Goal: Transaction & Acquisition: Purchase product/service

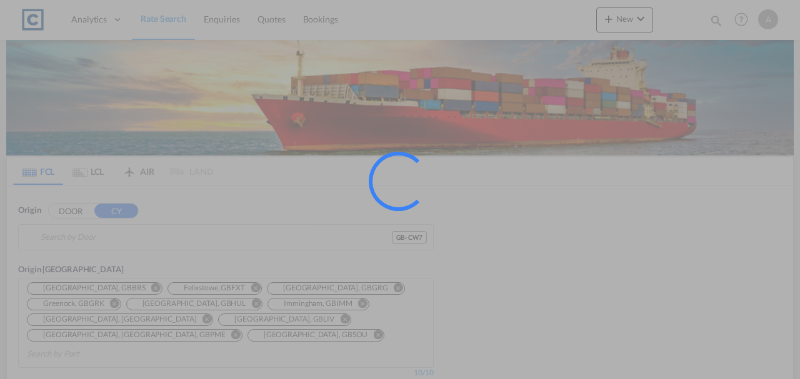
type input "GB-CW7, [GEOGRAPHIC_DATA][PERSON_NAME]"
type input "[GEOGRAPHIC_DATA], [GEOGRAPHIC_DATA]"
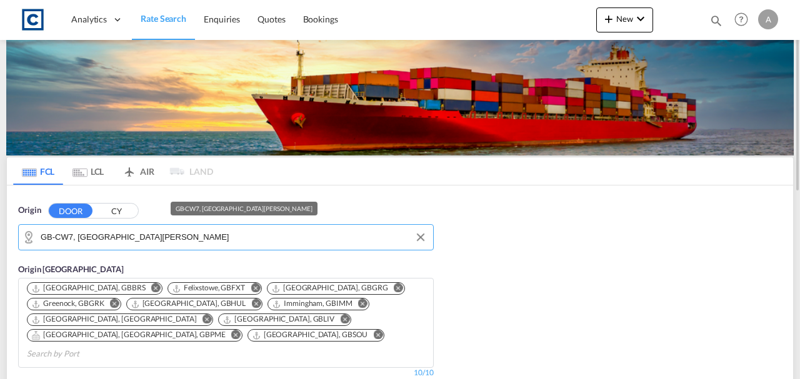
click at [210, 240] on input "GB-CW7, [GEOGRAPHIC_DATA][PERSON_NAME]" at bounding box center [234, 237] width 386 height 19
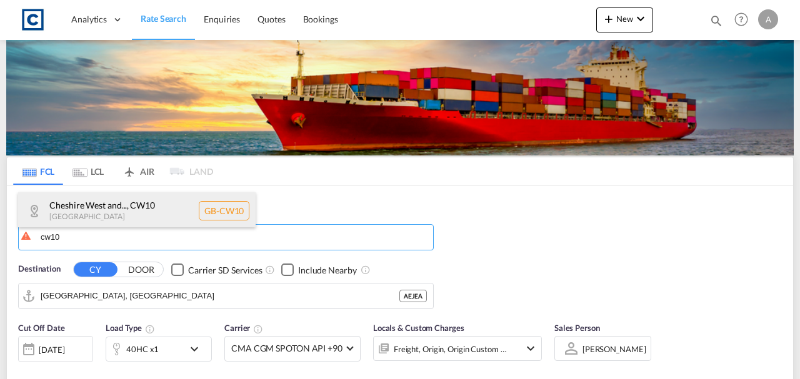
click at [135, 212] on div "Cheshire West and... , CW10 [GEOGRAPHIC_DATA] [GEOGRAPHIC_DATA]-CW10" at bounding box center [136, 210] width 237 height 37
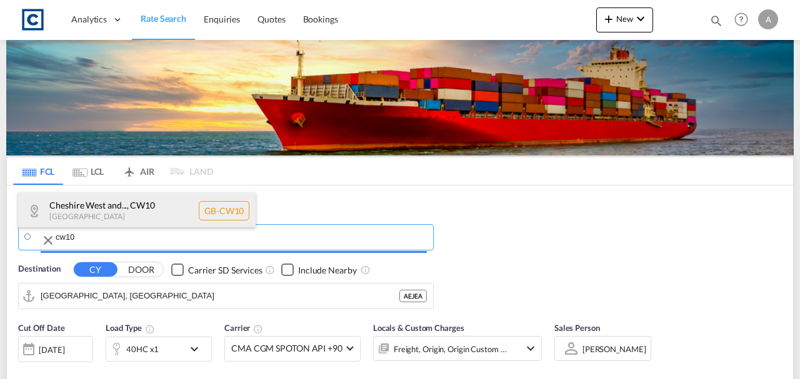
type input "GB-CW10, [GEOGRAPHIC_DATA][PERSON_NAME]"
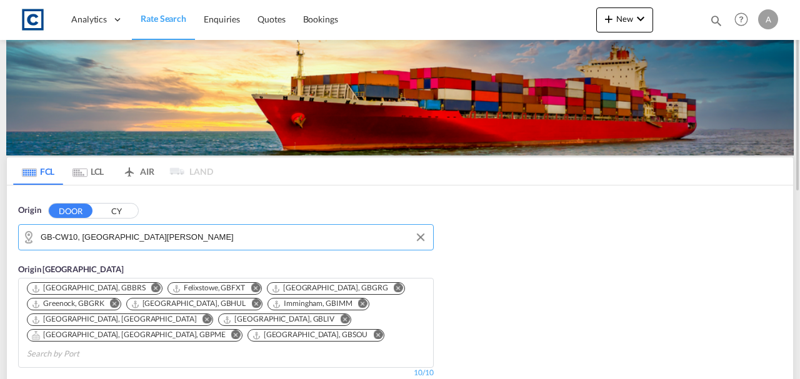
scroll to position [291, 0]
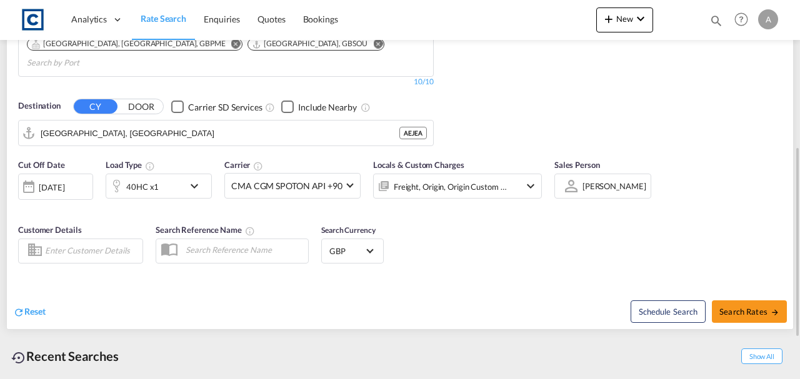
click at [124, 124] on input "[GEOGRAPHIC_DATA], [GEOGRAPHIC_DATA]" at bounding box center [220, 133] width 359 height 19
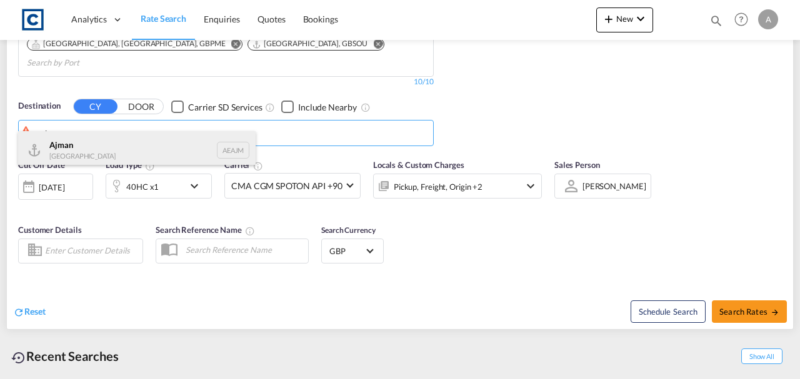
click at [82, 146] on div "Ajman [GEOGRAPHIC_DATA] [GEOGRAPHIC_DATA]" at bounding box center [136, 149] width 237 height 37
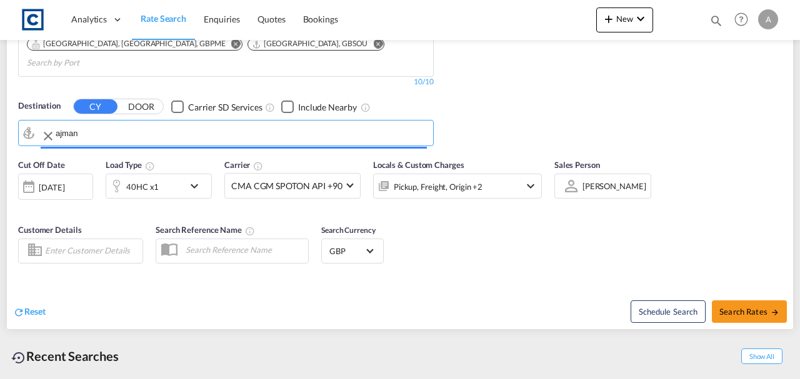
type input "Ajman, AEAJM"
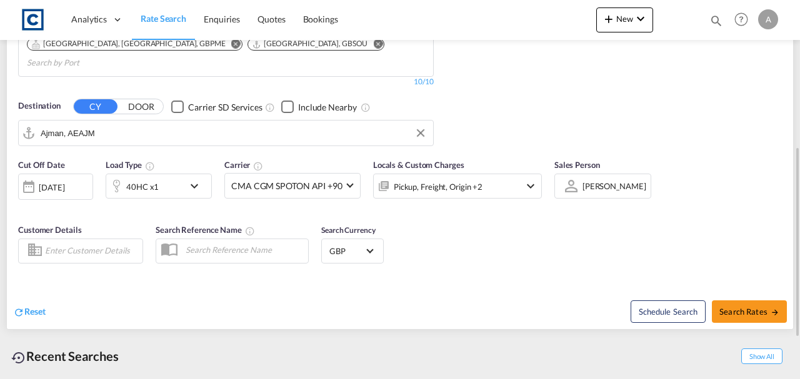
click at [469, 178] on div "Pickup, Freight, Origin +2" at bounding box center [441, 186] width 134 height 25
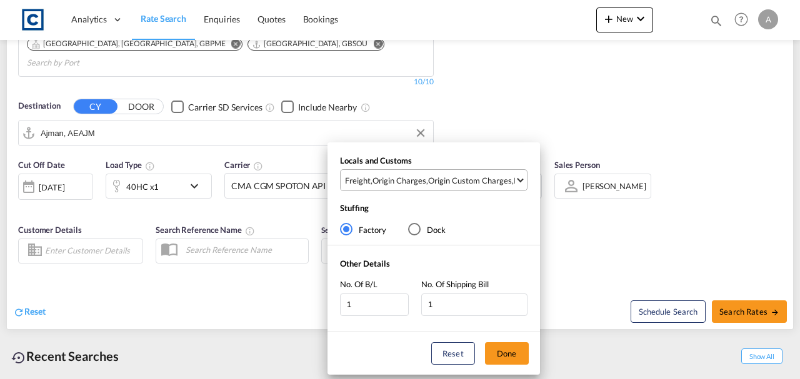
click at [475, 178] on div "Origin Custom Charges" at bounding box center [470, 180] width 84 height 11
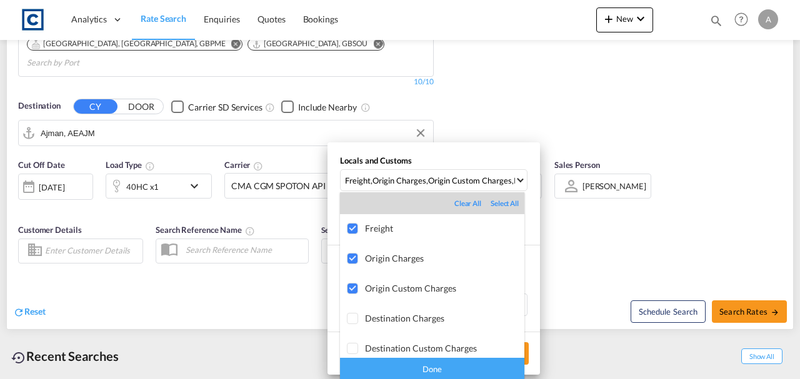
drag, startPoint x: 435, startPoint y: 373, endPoint x: 457, endPoint y: 366, distance: 23.1
click at [442, 371] on div "Done" at bounding box center [432, 369] width 184 height 22
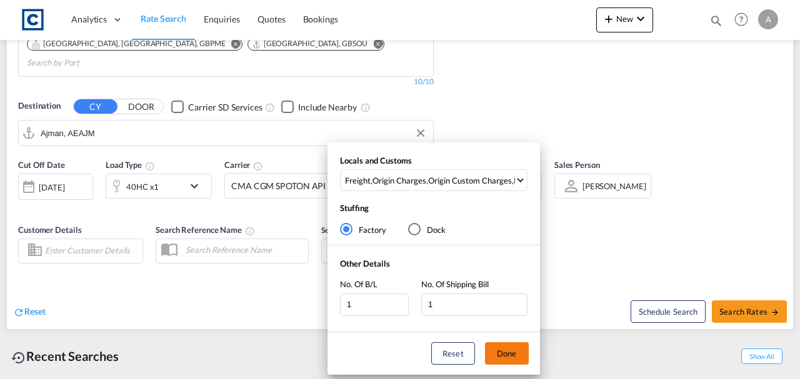
click at [514, 356] on button "Done" at bounding box center [507, 353] width 44 height 22
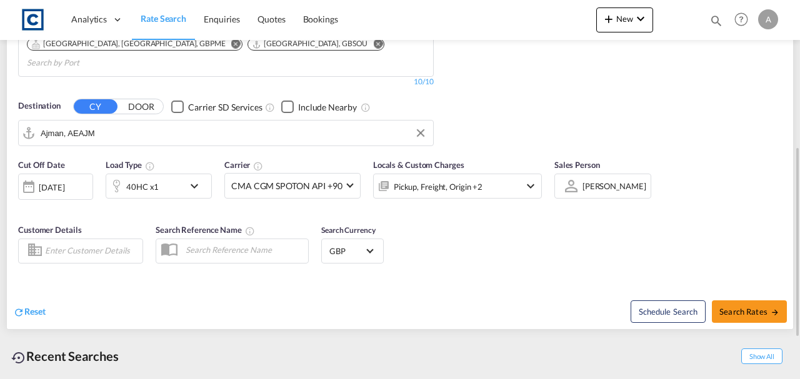
click at [567, 249] on div "Cut Off Date [DATE] [DATE] Load Type 40HC x1 Carrier CMA CGM SPOTON API +90 Onl…" at bounding box center [400, 213] width 786 height 122
click at [142, 178] on div "40HC x1" at bounding box center [142, 186] width 32 height 17
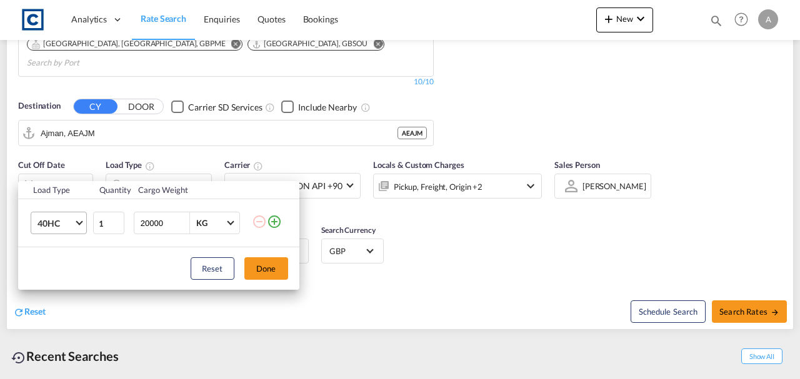
click at [50, 221] on span "40HC" at bounding box center [55, 223] width 36 height 12
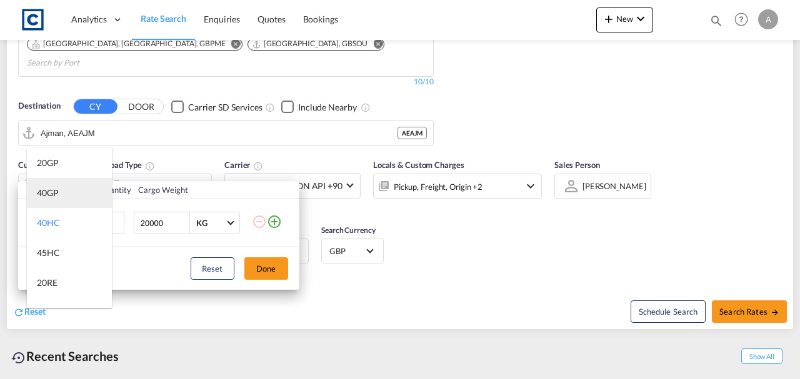
click at [57, 199] on div "40GP" at bounding box center [48, 193] width 22 height 12
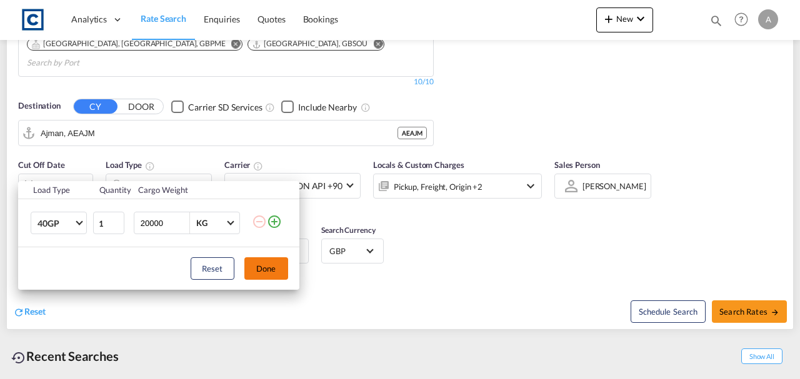
click at [266, 276] on button "Done" at bounding box center [266, 268] width 44 height 22
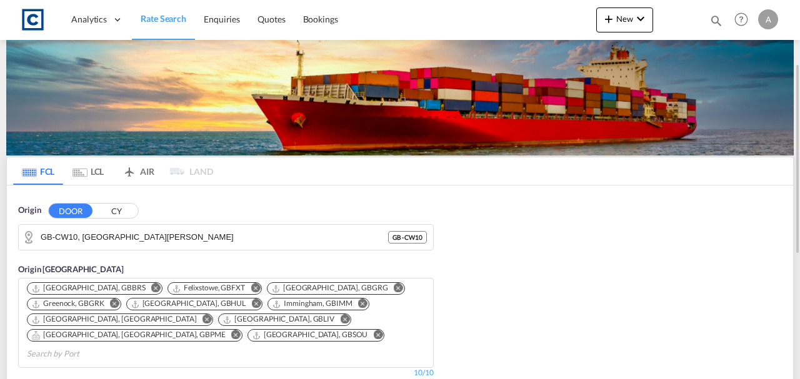
scroll to position [333, 0]
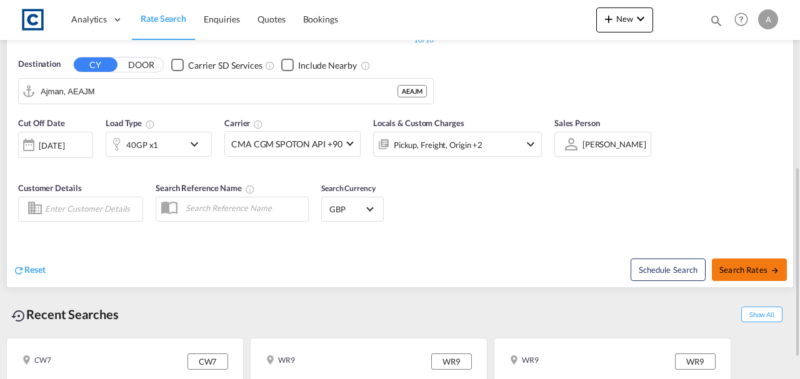
click at [755, 262] on button "Search Rates" at bounding box center [749, 270] width 75 height 22
type input "CW10 to AEAJM / [DATE]"
